Goal: Find specific page/section: Find specific page/section

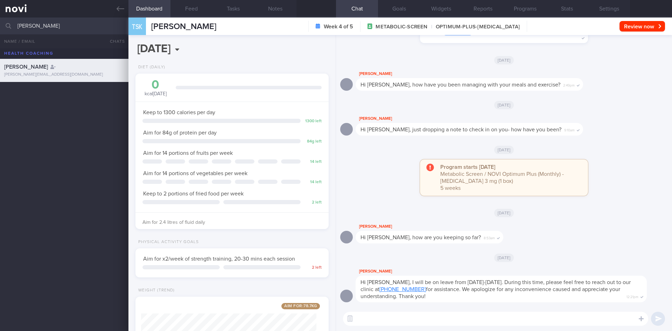
select select "8"
click at [0, 21] on input "[PERSON_NAME]" at bounding box center [336, 26] width 672 height 17
drag, startPoint x: 63, startPoint y: 28, endPoint x: 20, endPoint y: 27, distance: 42.8
click at [20, 28] on input "[PERSON_NAME]" at bounding box center [336, 26] width 672 height 17
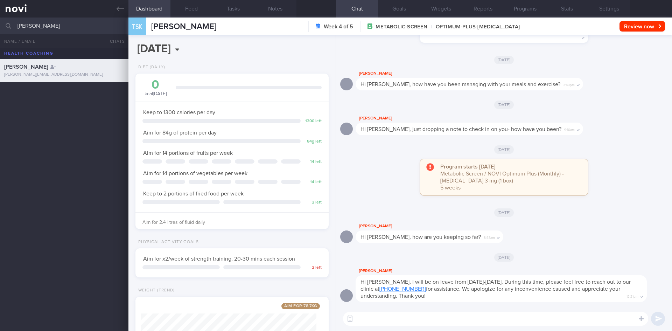
type input "c"
type input "[PERSON_NAME]"
